Goal: Navigation & Orientation: Find specific page/section

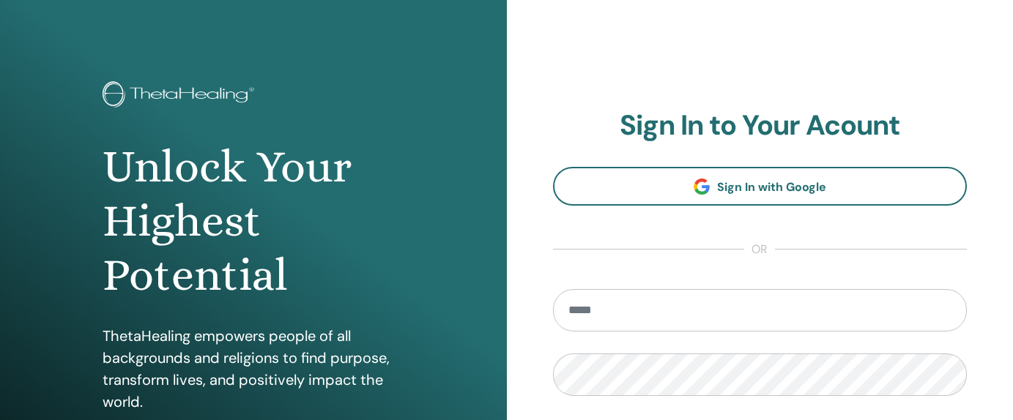
scroll to position [29, 0]
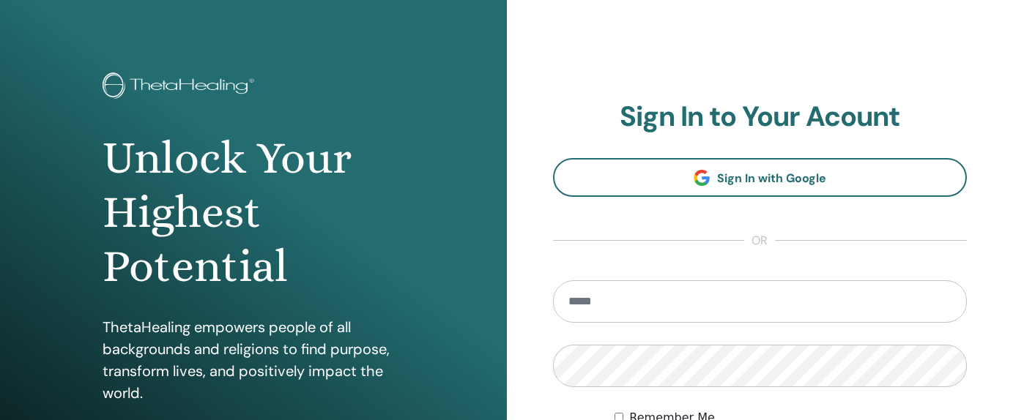
click at [729, 303] on input "email" at bounding box center [760, 301] width 414 height 42
type input "**********"
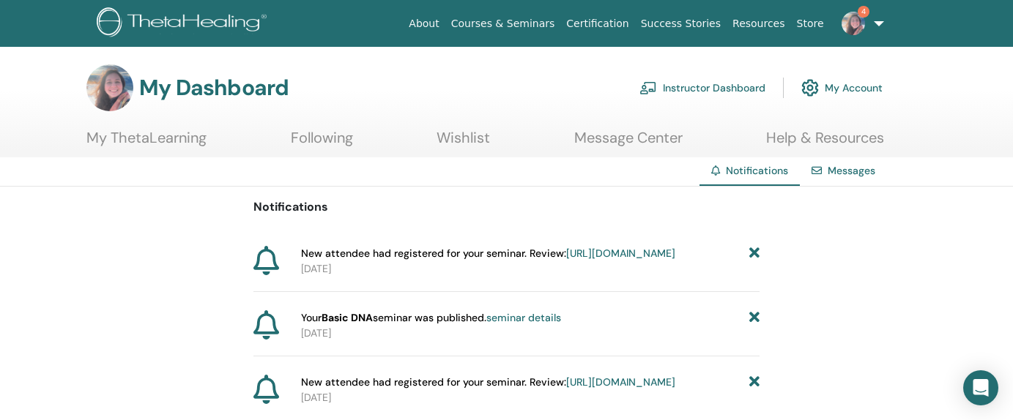
click at [703, 91] on link "Instructor Dashboard" at bounding box center [702, 88] width 126 height 32
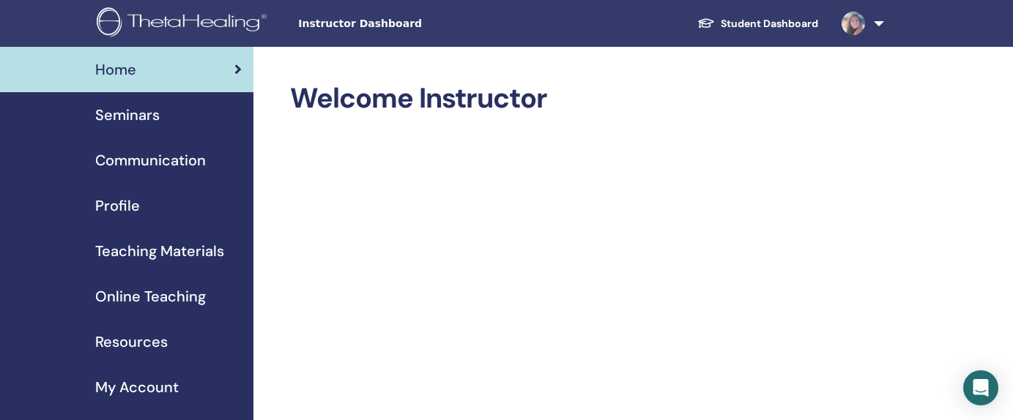
click at [129, 116] on span "Seminars" at bounding box center [127, 115] width 64 height 22
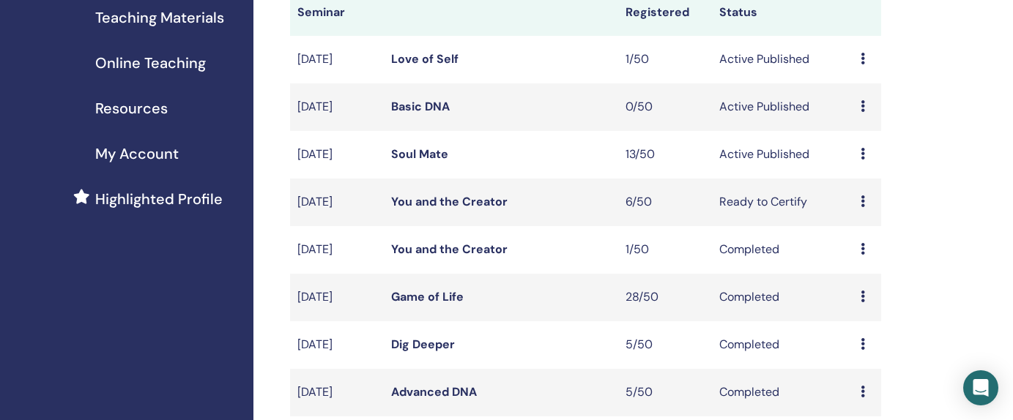
scroll to position [248, 0]
